Goal: Transaction & Acquisition: Purchase product/service

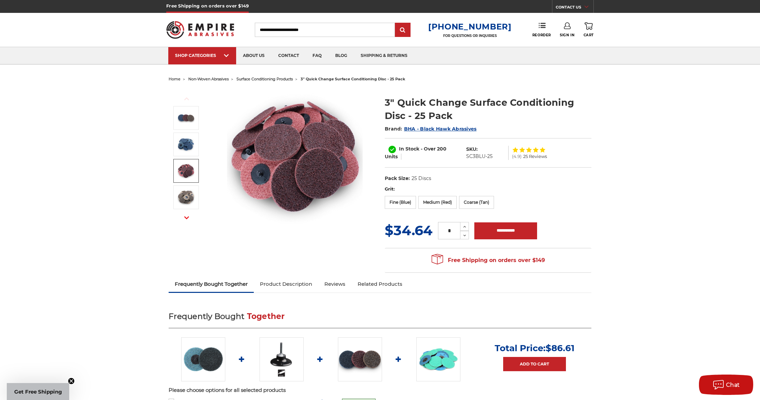
click at [345, 24] on input "Search" at bounding box center [325, 30] width 140 height 14
click at [340, 28] on input "Search" at bounding box center [325, 29] width 140 height 14
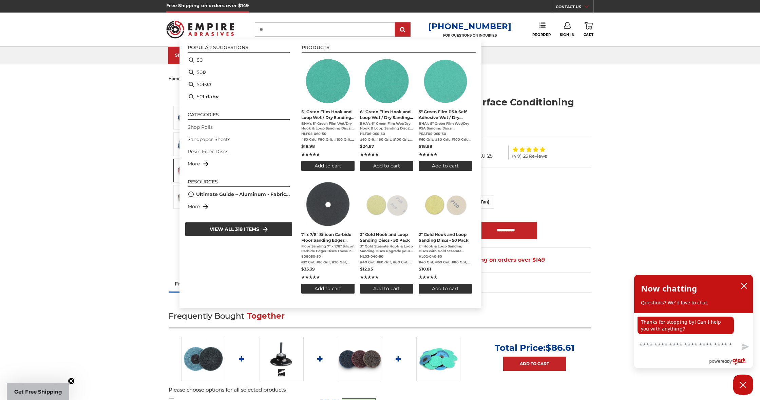
type input "**"
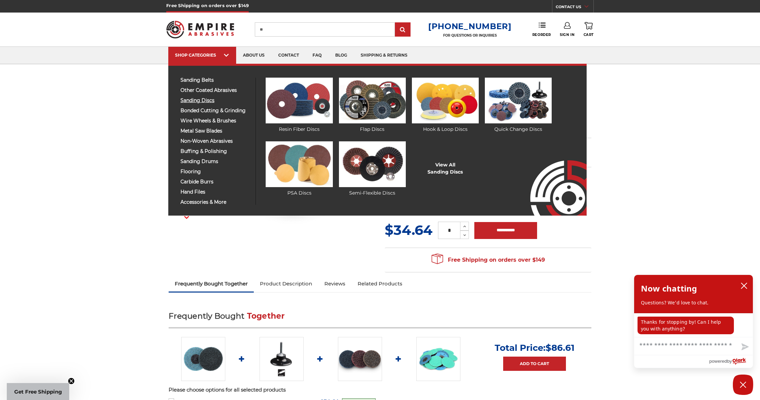
click at [210, 98] on span "sanding discs" at bounding box center [215, 100] width 70 height 5
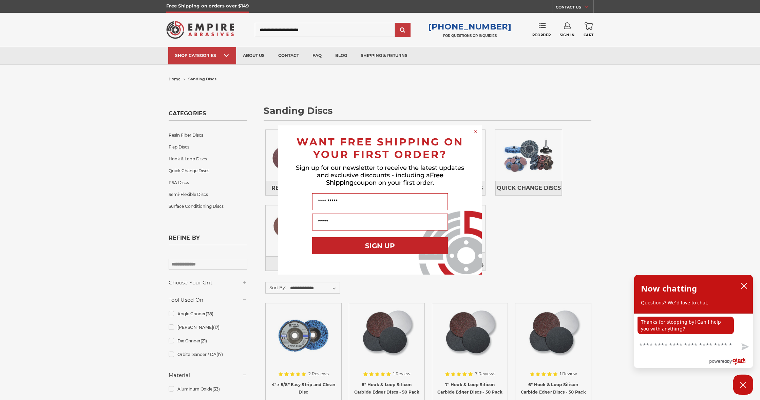
click at [477, 130] on circle "Close dialog" at bounding box center [476, 132] width 6 height 6
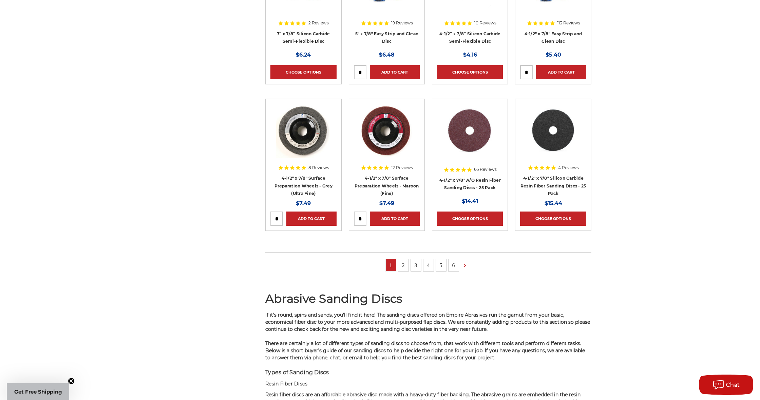
scroll to position [500, 0]
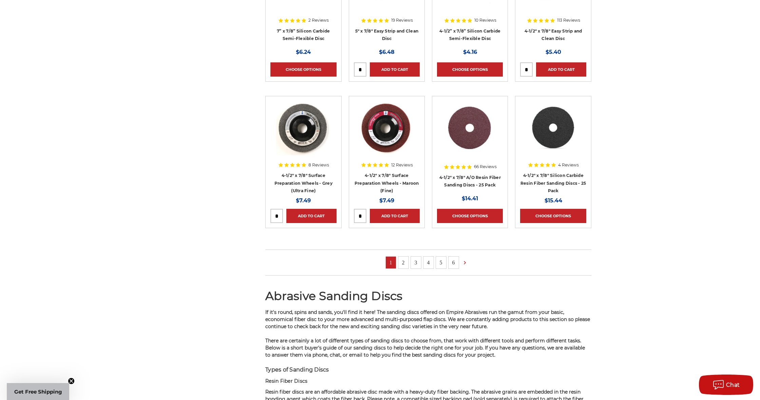
click at [401, 261] on link "2" at bounding box center [403, 263] width 10 height 12
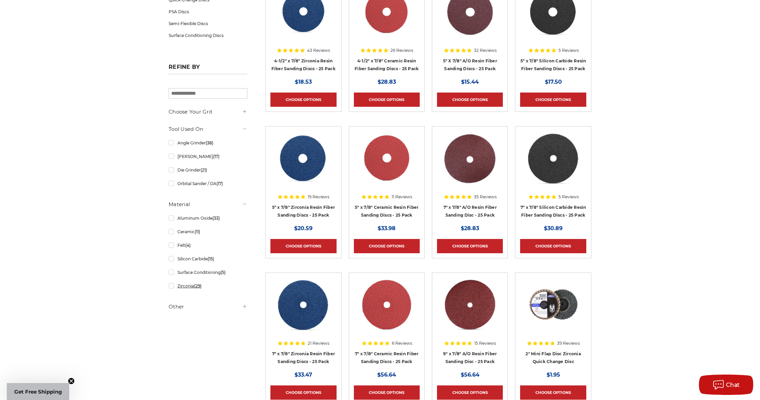
scroll to position [177, 0]
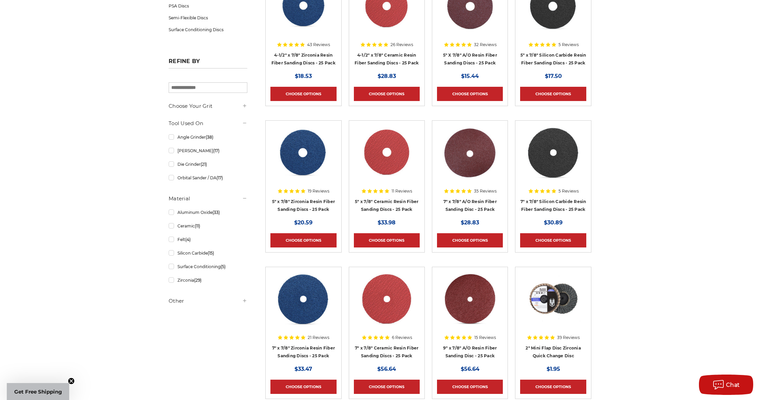
click at [244, 301] on icon at bounding box center [244, 300] width 5 height 5
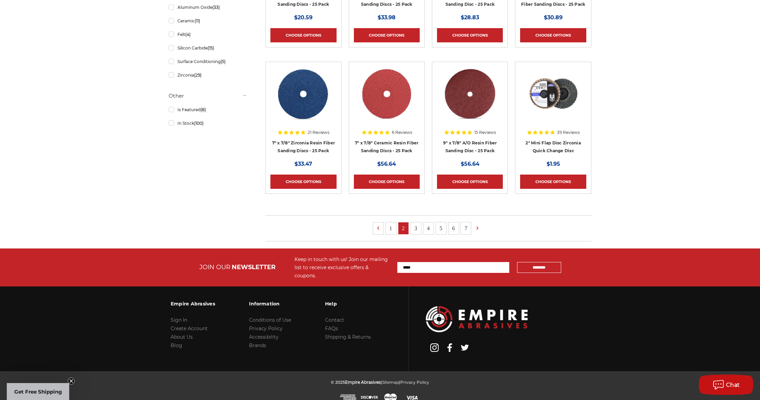
scroll to position [382, 0]
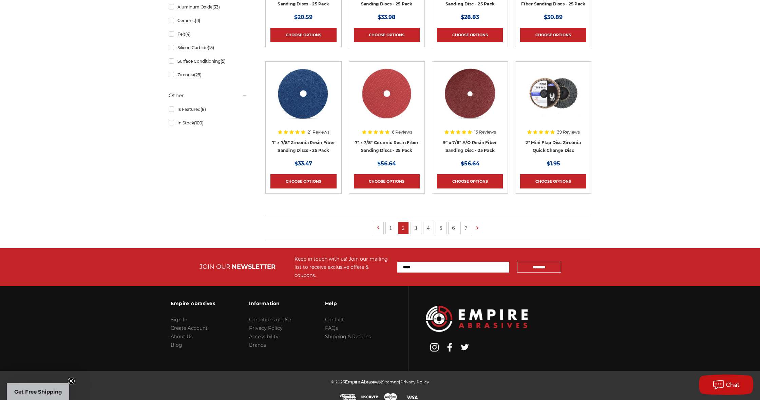
click at [415, 226] on link "3" at bounding box center [416, 228] width 10 height 12
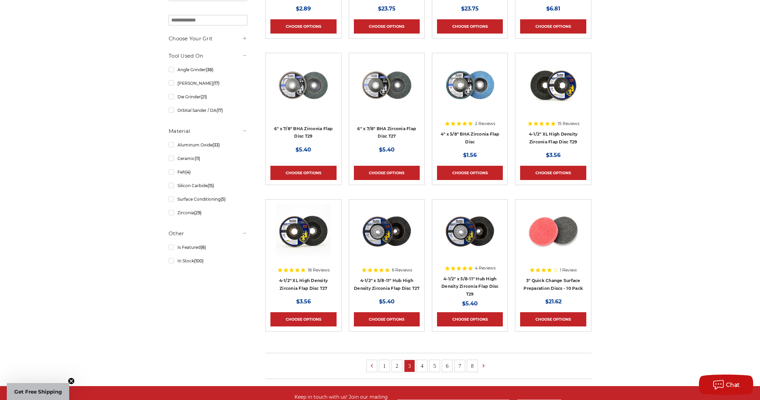
scroll to position [245, 0]
click at [423, 367] on link "4" at bounding box center [422, 366] width 10 height 12
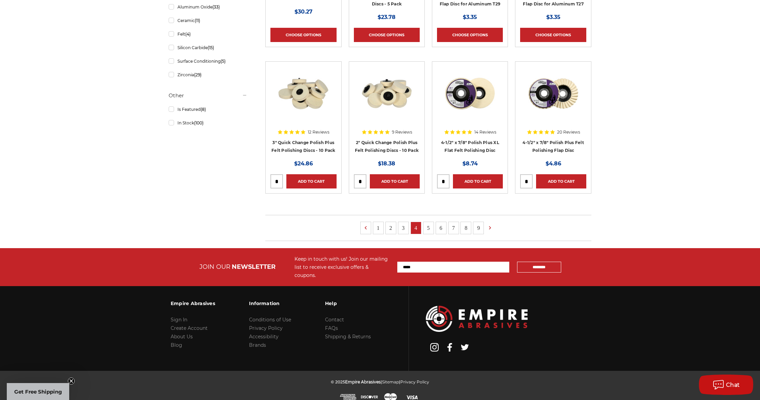
scroll to position [382, 0]
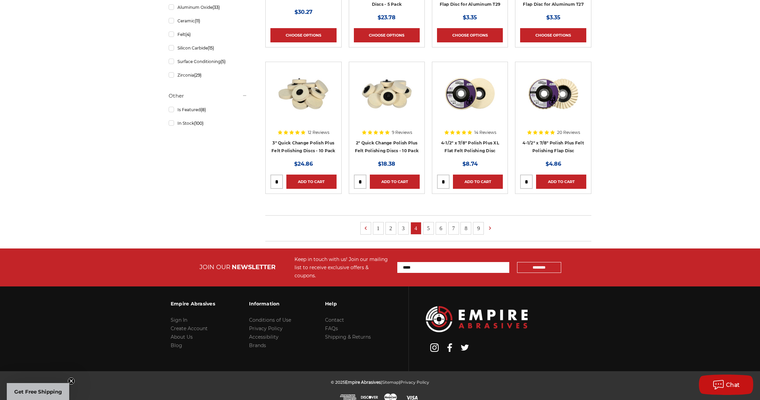
click at [381, 230] on link "1" at bounding box center [378, 229] width 10 height 12
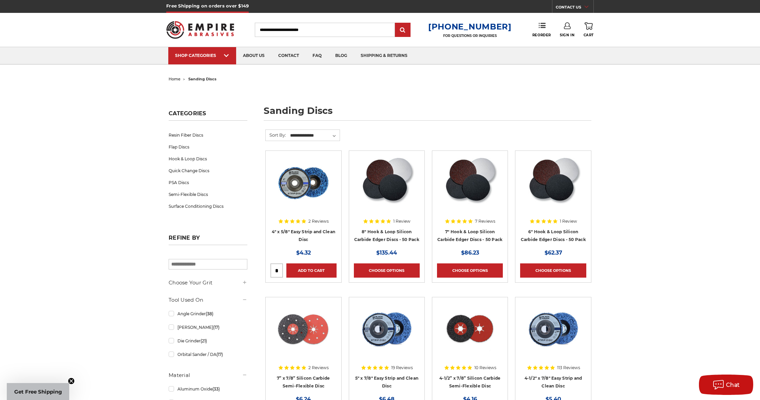
click at [324, 29] on input "Search" at bounding box center [325, 30] width 140 height 14
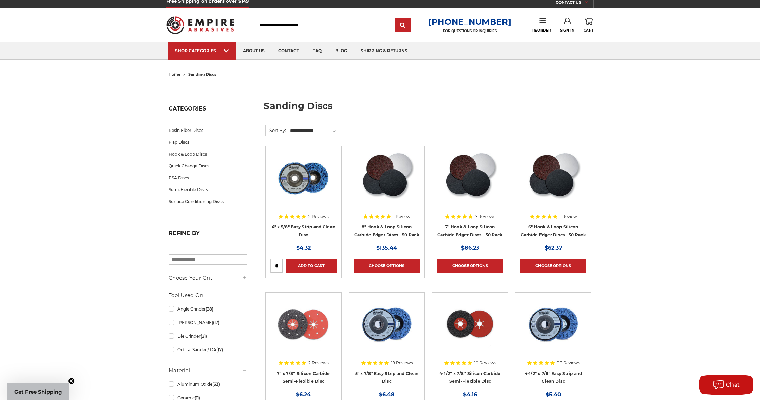
scroll to position [5, 0]
click at [219, 280] on h5 "Choose Your Grit" at bounding box center [208, 278] width 79 height 8
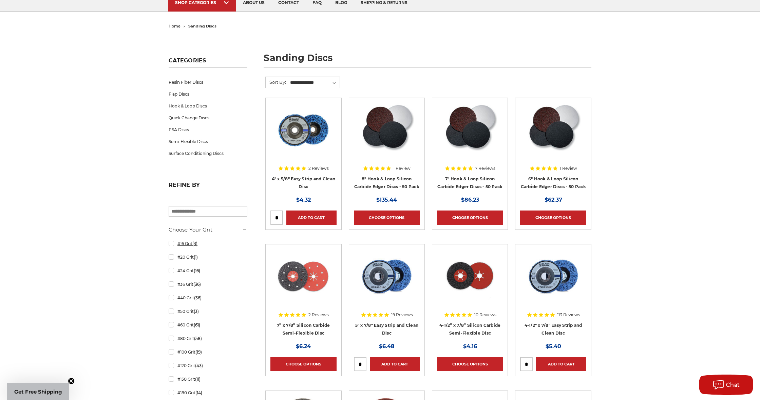
scroll to position [58, 0]
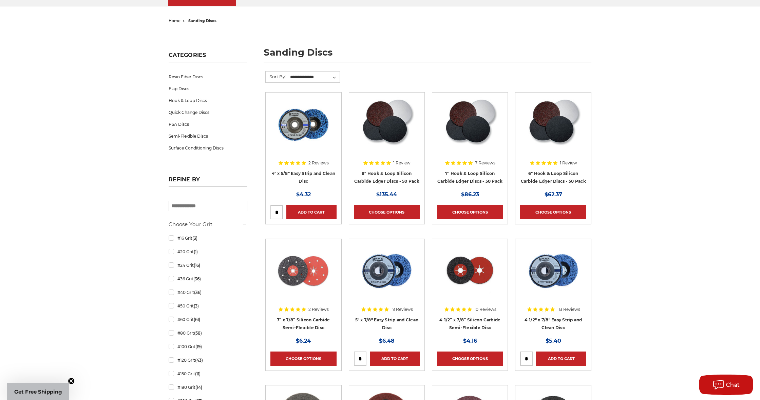
click at [171, 280] on link "#36 Grit (36)" at bounding box center [208, 279] width 79 height 12
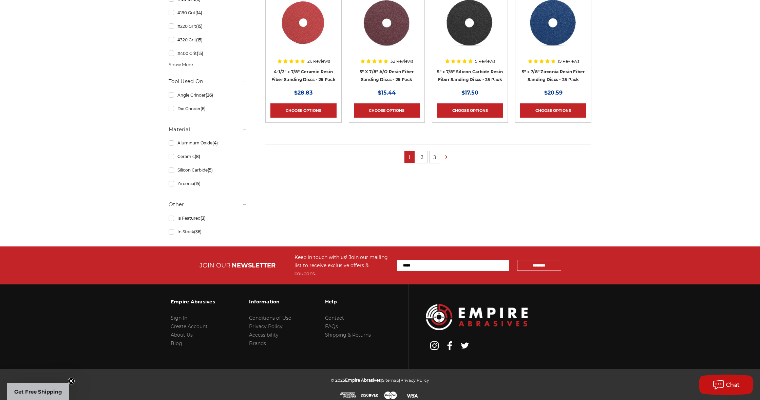
scroll to position [453, 0]
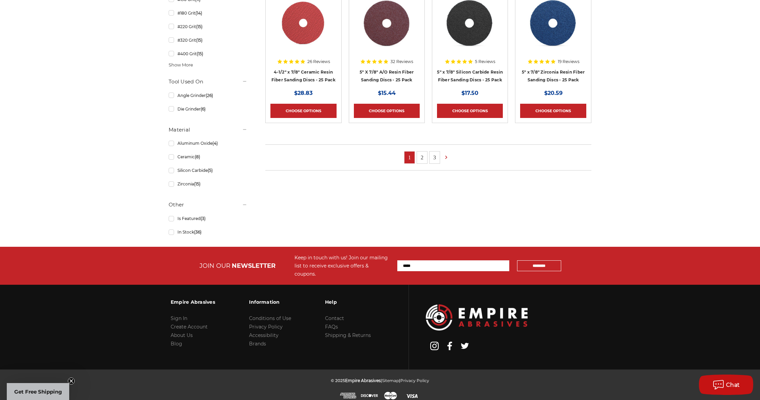
click at [422, 156] on link "2" at bounding box center [422, 158] width 10 height 12
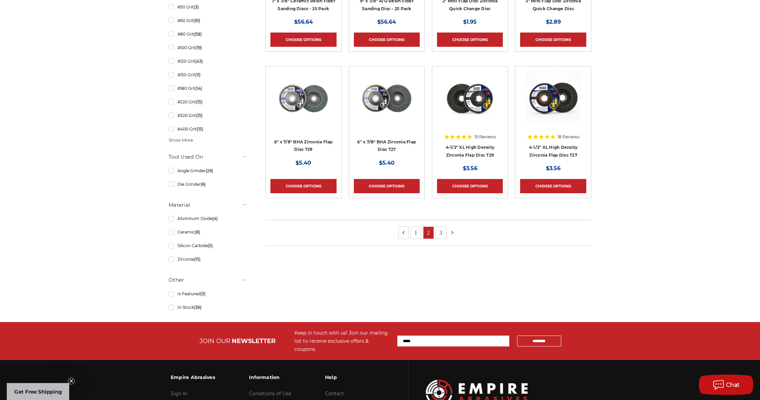
scroll to position [379, 0]
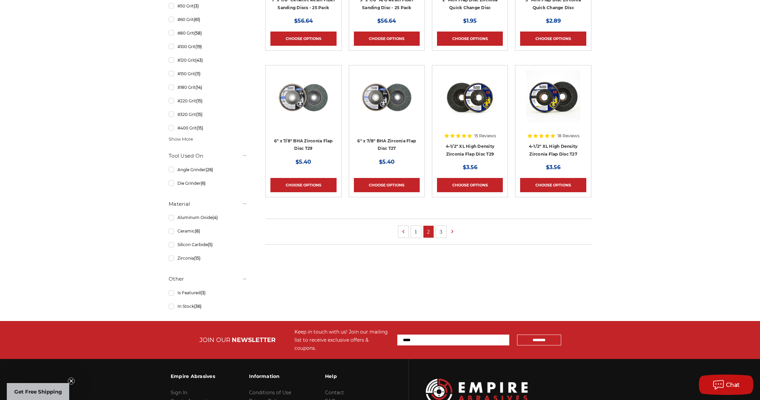
click at [436, 231] on link "3" at bounding box center [441, 232] width 10 height 12
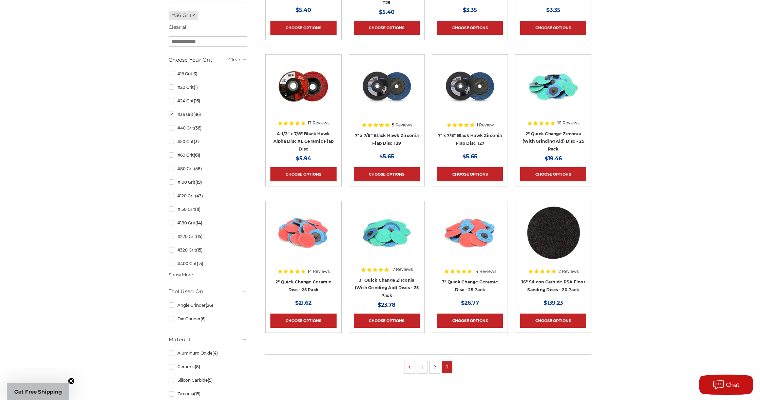
scroll to position [244, 0]
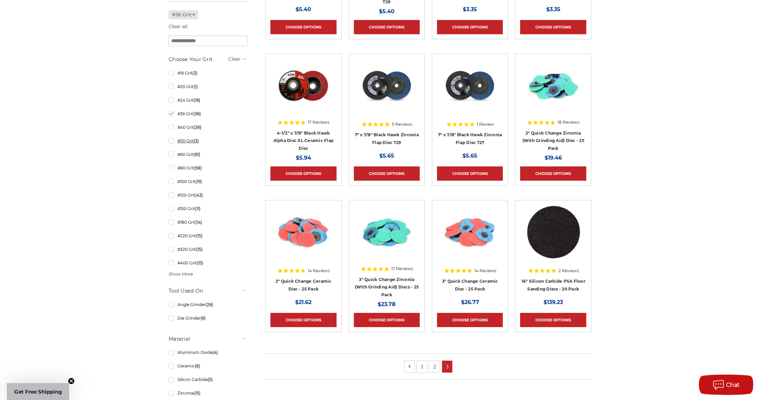
click at [173, 140] on link "#50 Grit (3)" at bounding box center [208, 141] width 79 height 12
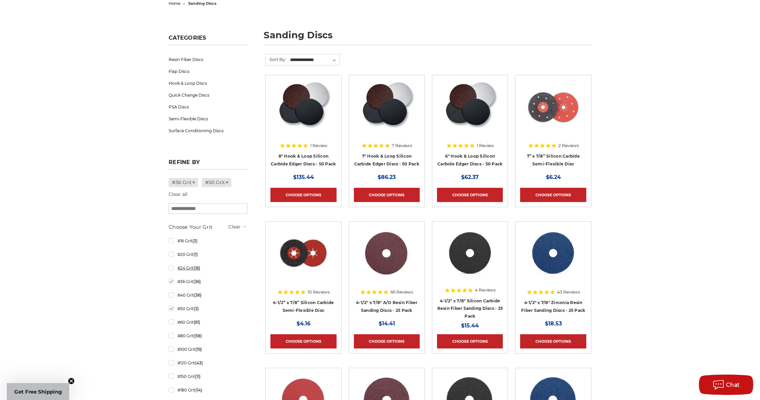
scroll to position [81, 0]
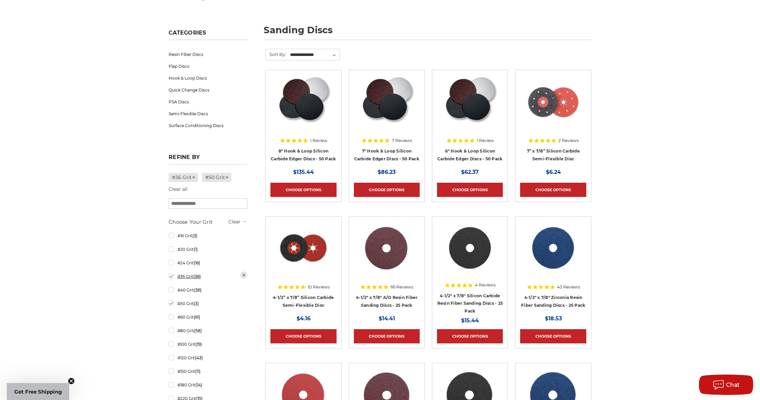
click at [172, 278] on link "#36 Grit (36)" at bounding box center [208, 277] width 79 height 12
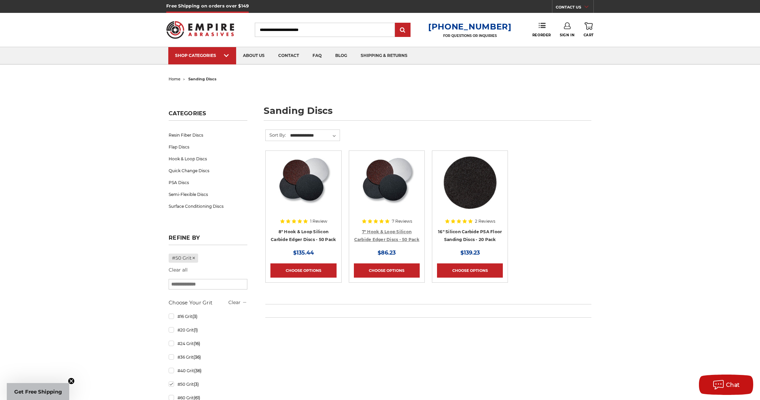
click at [380, 230] on link "7" Hook & Loop Silicon Carbide Edger Discs - 50 Pack" at bounding box center [386, 235] width 65 height 13
